Goal: Contribute content

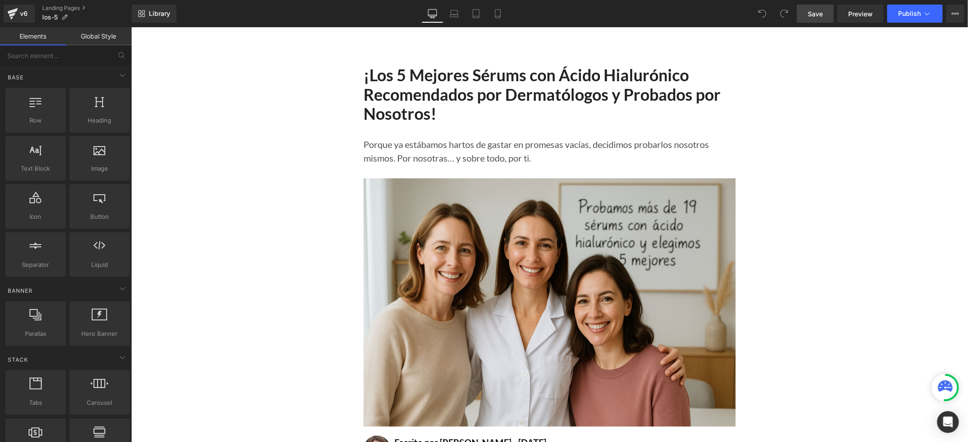
click at [820, 9] on span "Save" at bounding box center [814, 14] width 15 height 10
drag, startPoint x: 856, startPoint y: 207, endPoint x: 262, endPoint y: 58, distance: 612.7
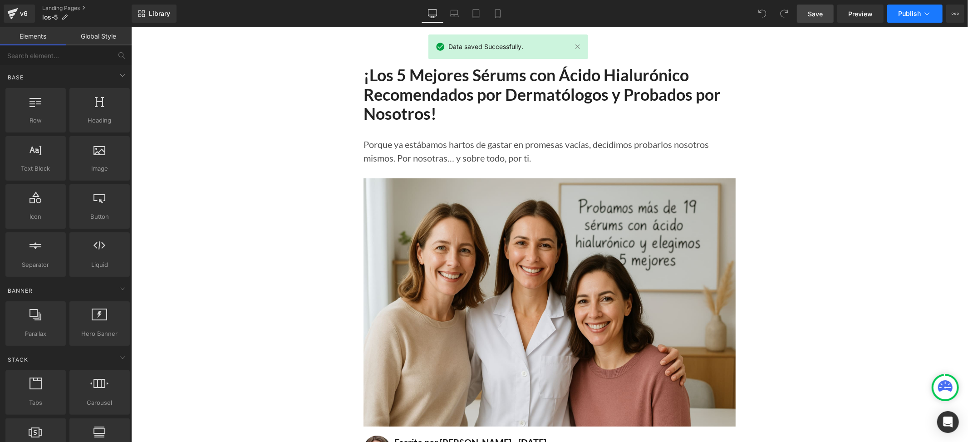
click at [899, 17] on span "Publish" at bounding box center [909, 13] width 23 height 7
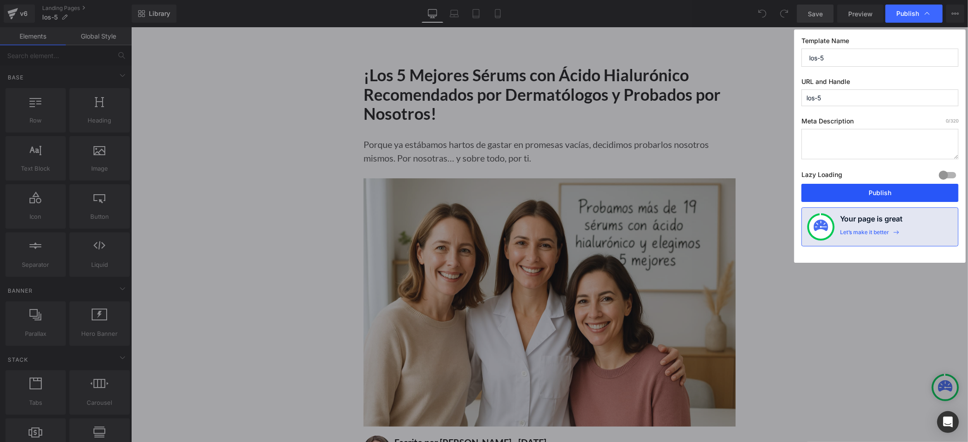
click at [860, 189] on button "Publish" at bounding box center [879, 193] width 157 height 18
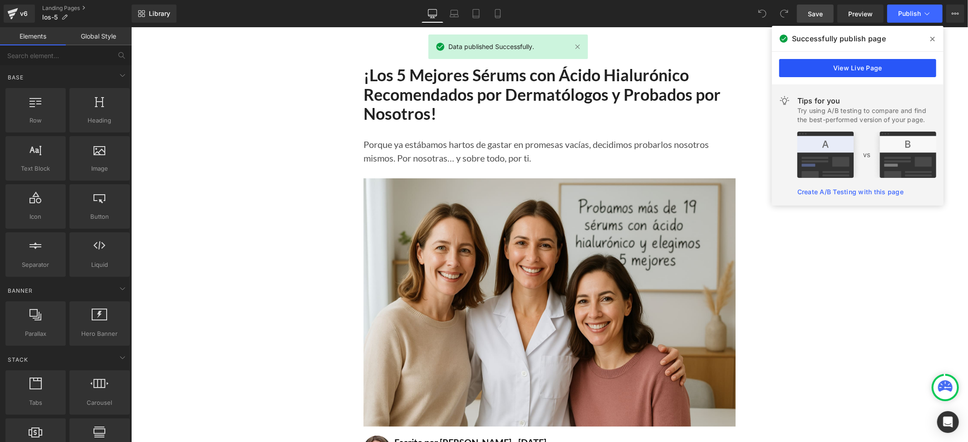
click at [846, 73] on link "View Live Page" at bounding box center [857, 68] width 157 height 18
